Goal: Book appointment/travel/reservation

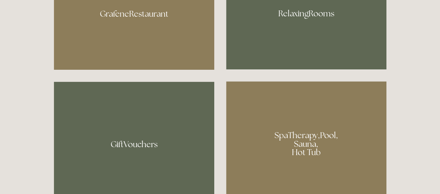
scroll to position [466, 0]
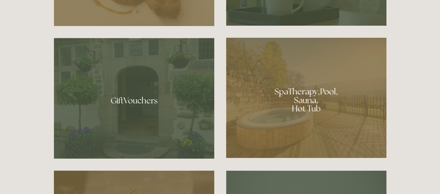
click at [309, 97] on div at bounding box center [306, 98] width 160 height 121
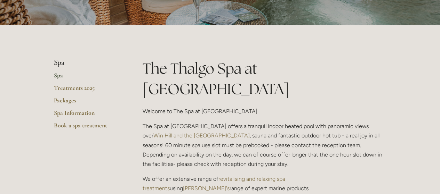
scroll to position [133, 0]
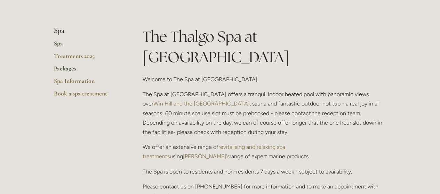
click at [66, 65] on link "Packages" at bounding box center [87, 71] width 66 height 13
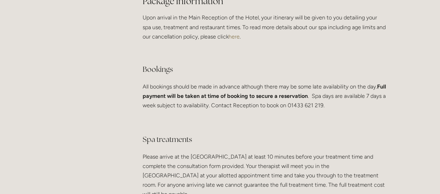
scroll to position [1282, 0]
